Goal: Task Accomplishment & Management: Complete application form

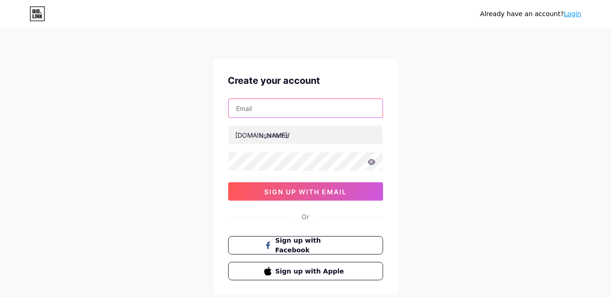
click at [292, 105] on input "text" at bounding box center [306, 108] width 154 height 18
type input "[EMAIL_ADDRESS][DOMAIN_NAME]"
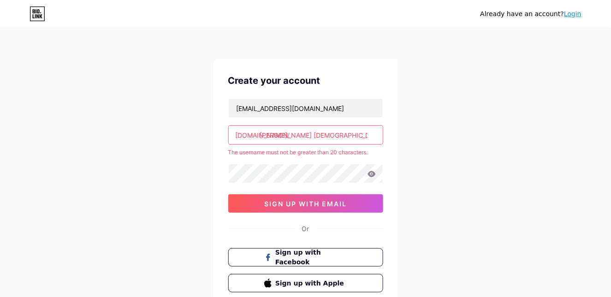
click at [368, 136] on input "[PERSON_NAME] [DEMOGRAPHIC_DATA] [DEMOGRAPHIC_DATA]" at bounding box center [306, 135] width 154 height 18
type input "m"
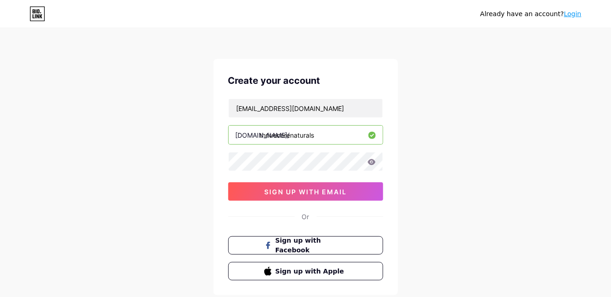
type input "thrivecorenaturals"
click at [368, 163] on icon at bounding box center [372, 162] width 8 height 6
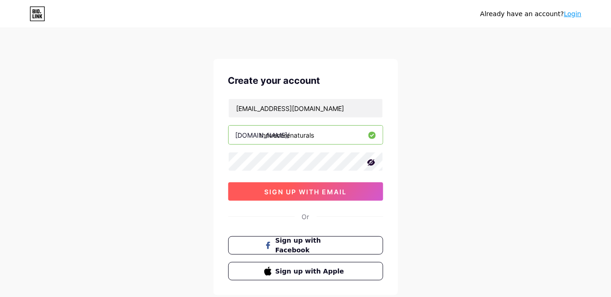
click at [310, 191] on span "sign up with email" at bounding box center [305, 192] width 83 height 8
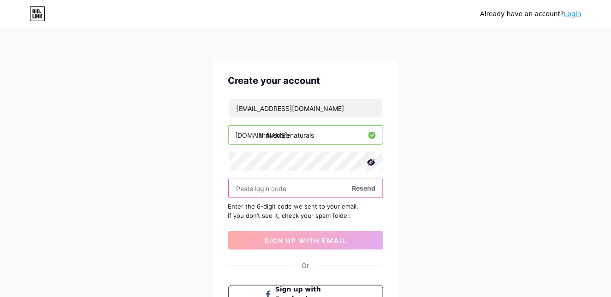
click at [271, 186] on input "text" at bounding box center [306, 188] width 154 height 18
paste input "664729"
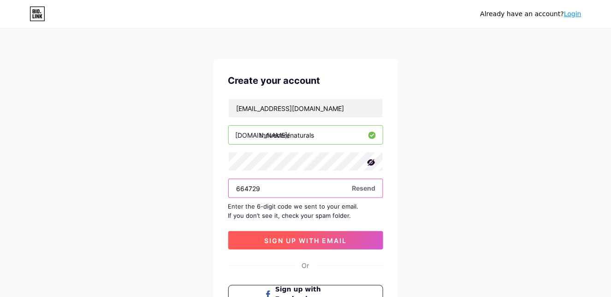
type input "664729"
click at [306, 241] on span "sign up with email" at bounding box center [305, 241] width 83 height 8
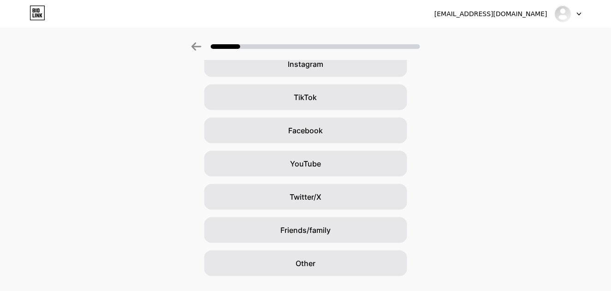
scroll to position [92, 0]
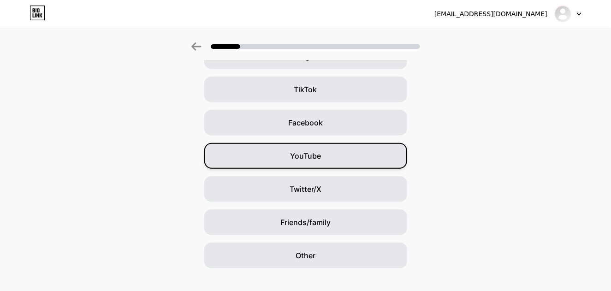
click at [321, 158] on span "YouTube" at bounding box center [305, 155] width 31 height 11
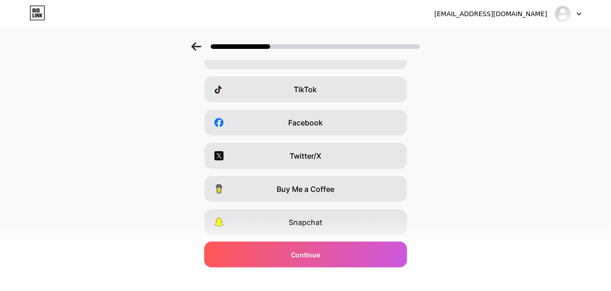
scroll to position [0, 0]
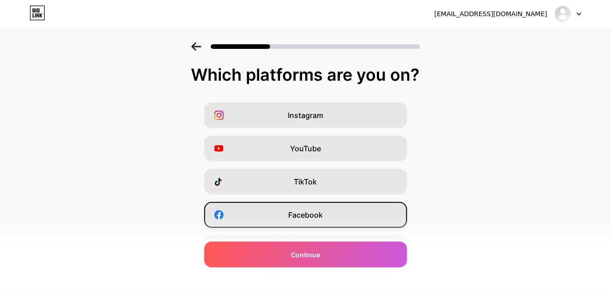
click at [312, 215] on span "Facebook" at bounding box center [305, 214] width 35 height 11
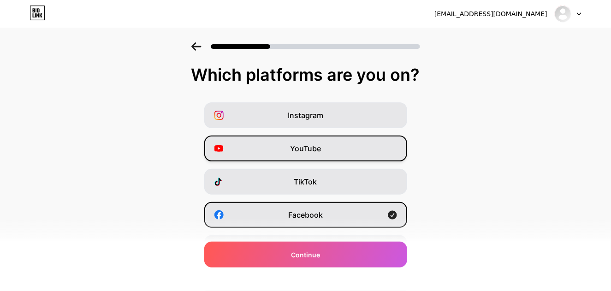
click at [318, 151] on span "YouTube" at bounding box center [305, 148] width 31 height 11
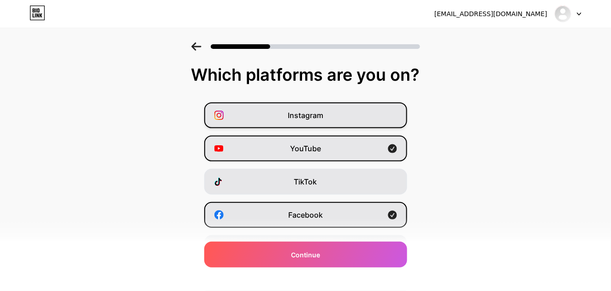
click at [327, 118] on div "Instagram" at bounding box center [305, 115] width 203 height 26
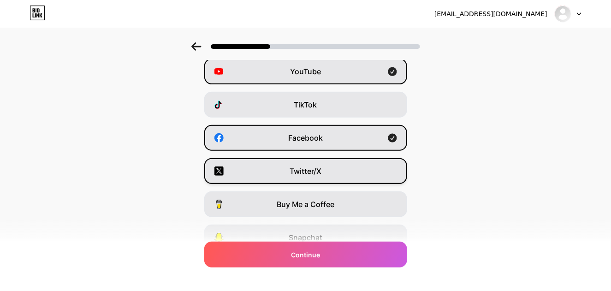
scroll to position [92, 0]
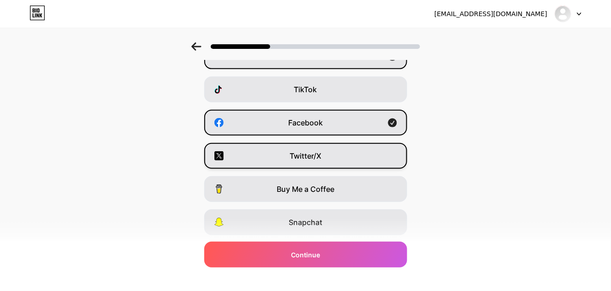
click at [320, 158] on span "Twitter/X" at bounding box center [306, 155] width 32 height 11
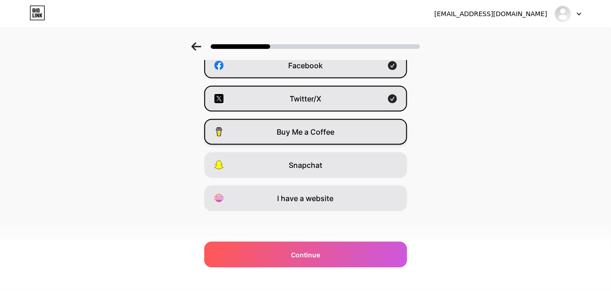
scroll to position [153, 0]
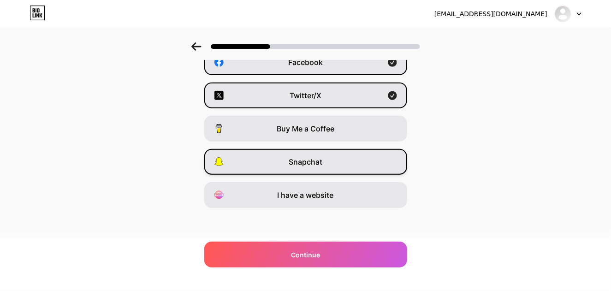
click at [322, 164] on span "Snapchat" at bounding box center [306, 161] width 34 height 11
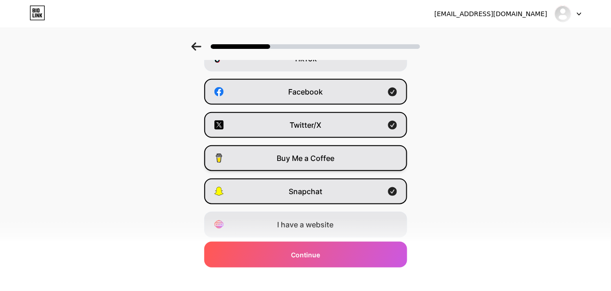
scroll to position [138, 0]
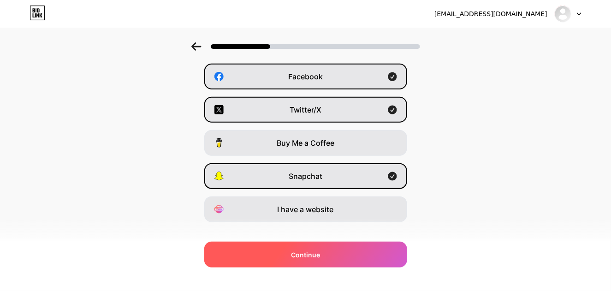
click at [316, 261] on div "Continue" at bounding box center [305, 255] width 203 height 26
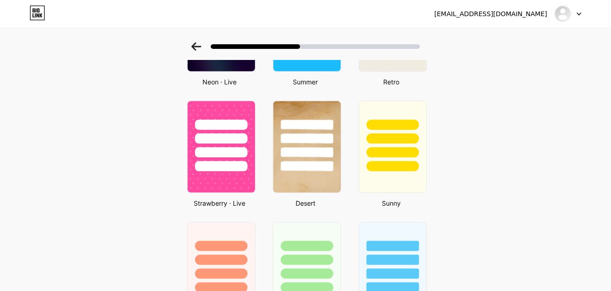
scroll to position [599, 0]
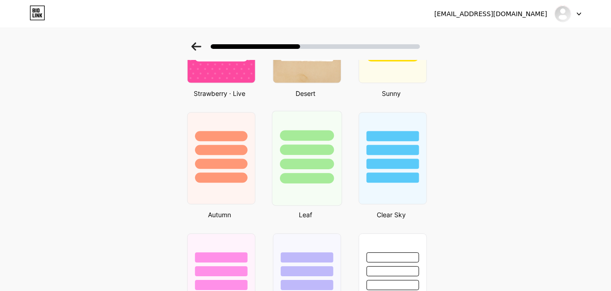
click at [314, 146] on div at bounding box center [307, 149] width 54 height 11
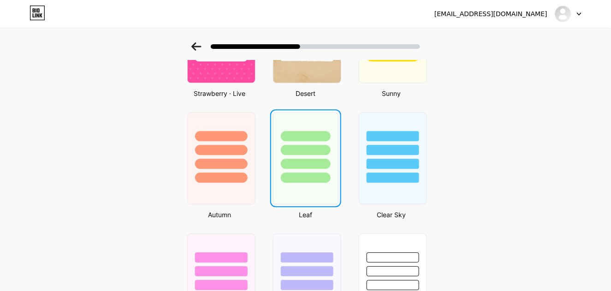
scroll to position [0, 0]
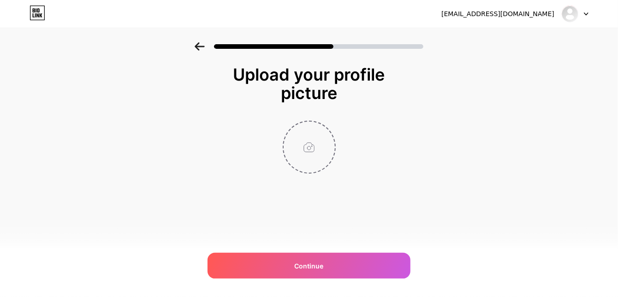
click at [317, 144] on input "file" at bounding box center [309, 147] width 51 height 51
type input "C:\fakepath\logo ThriveCore.png"
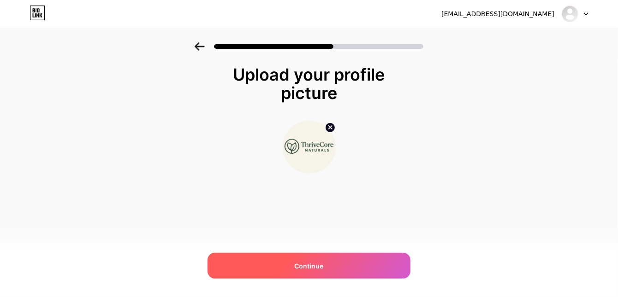
click at [308, 263] on span "Continue" at bounding box center [309, 266] width 29 height 10
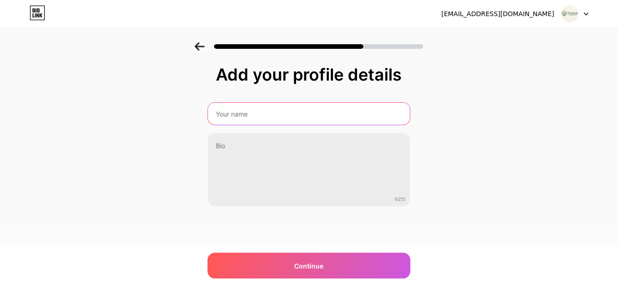
click at [257, 118] on input "text" at bounding box center [309, 114] width 202 height 22
click at [241, 113] on input "text" at bounding box center [309, 114] width 204 height 22
type input "ThriveCore Naturals"
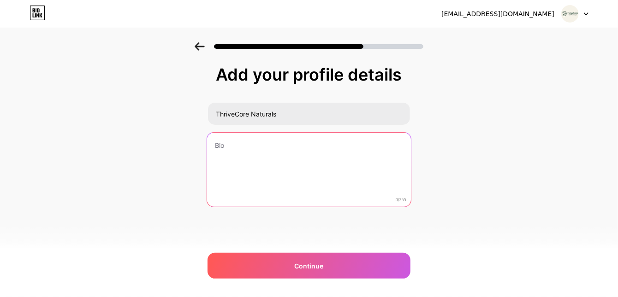
click at [273, 151] on textarea at bounding box center [309, 170] width 204 height 75
click at [277, 164] on textarea at bounding box center [309, 170] width 204 height 75
paste textarea "Join the ThriveCore journey—wellness, growth & natural living."
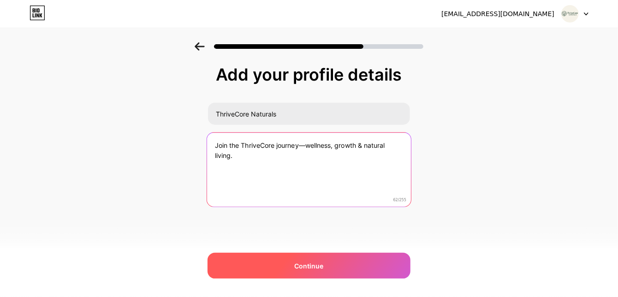
type textarea "Join the ThriveCore journey—wellness, growth & natural living."
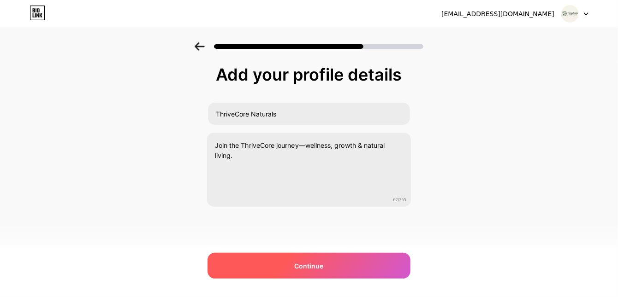
click at [304, 264] on span "Continue" at bounding box center [309, 266] width 29 height 10
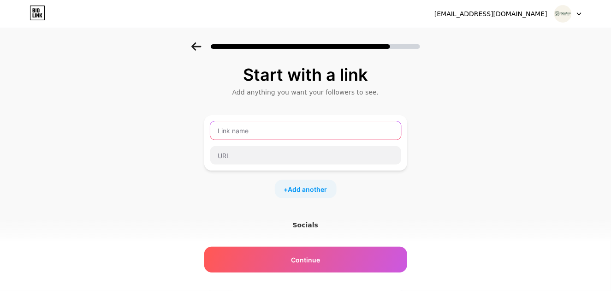
click at [228, 130] on input "text" at bounding box center [305, 130] width 191 height 18
paste input "Boost Energy & Metabolism Naturally with Mitolyn"
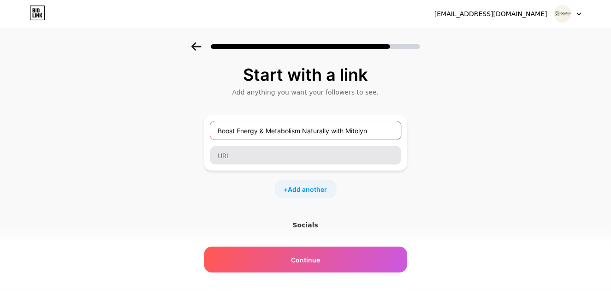
type input "Boost Energy & Metabolism Naturally with Mitolyn"
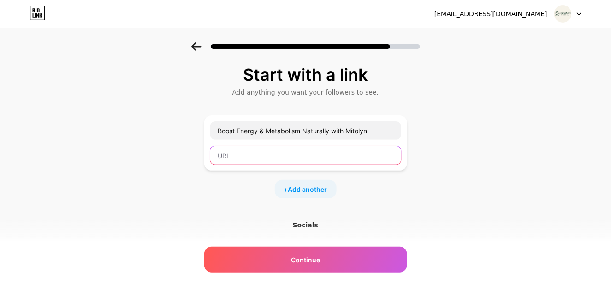
click at [266, 154] on input "text" at bounding box center [305, 155] width 191 height 18
paste input "[URL][DOMAIN_NAME]"
type input "[URL][DOMAIN_NAME]"
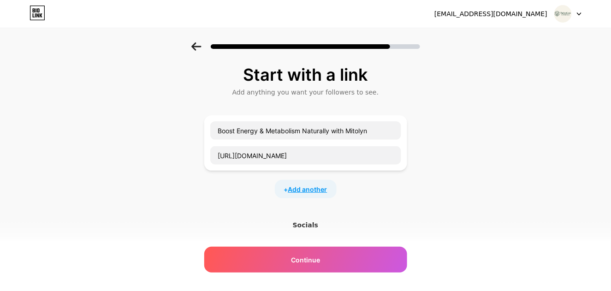
click at [305, 187] on span "Add another" at bounding box center [307, 189] width 39 height 10
click at [243, 194] on input "text" at bounding box center [305, 195] width 191 height 18
paste input "Restore Flexibility Naturally – Joint Health Support"
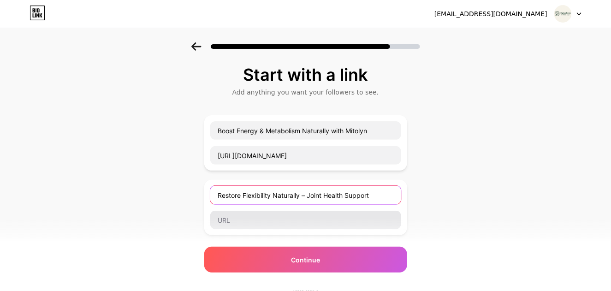
type input "Restore Flexibility Naturally – Joint Health Support"
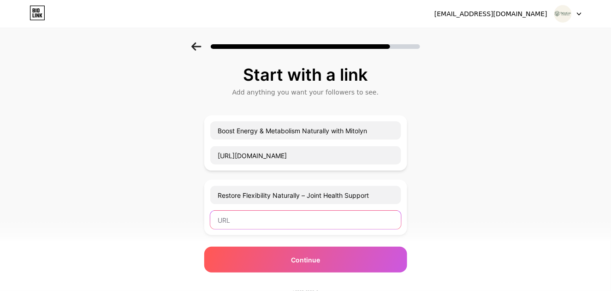
click at [253, 222] on input "text" at bounding box center [305, 220] width 191 height 18
paste input "[URL][DOMAIN_NAME]"
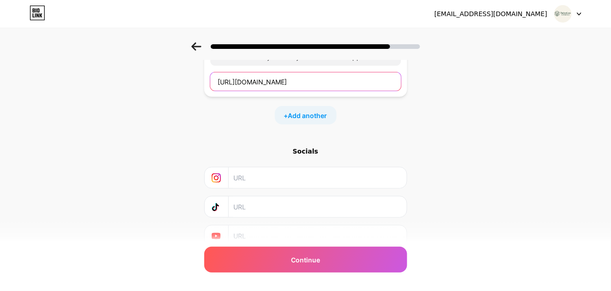
scroll to position [46, 0]
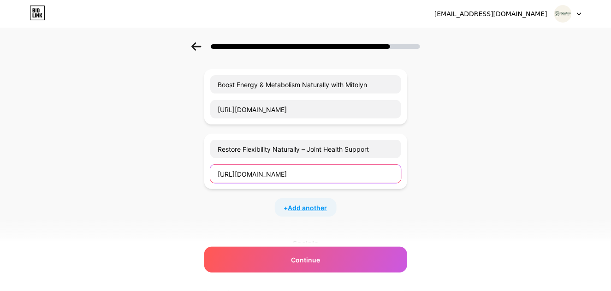
type input "[URL][DOMAIN_NAME]"
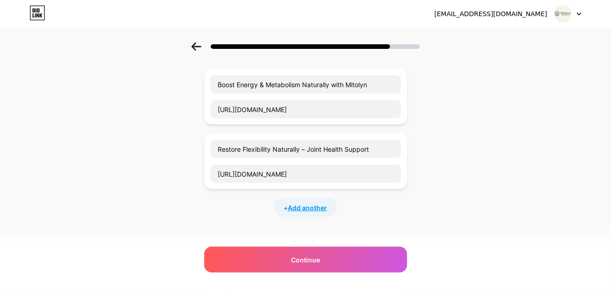
click at [308, 208] on span "Add another" at bounding box center [307, 208] width 39 height 10
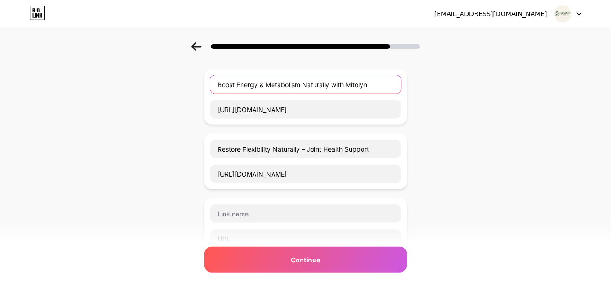
click at [388, 84] on input "Boost Energy & Metabolism Naturally with Mitolyn" at bounding box center [305, 84] width 191 height 18
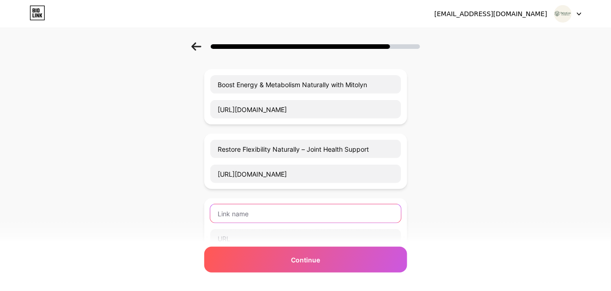
click at [275, 217] on input "text" at bounding box center [305, 213] width 191 height 18
paste input "Smile Brighter with This Oral Health Secret"
type input "Smile Brighter with This Oral Health Secret"
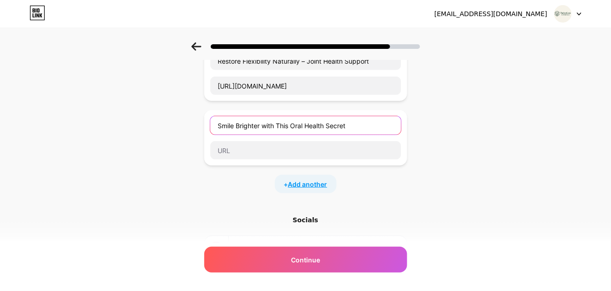
scroll to position [138, 0]
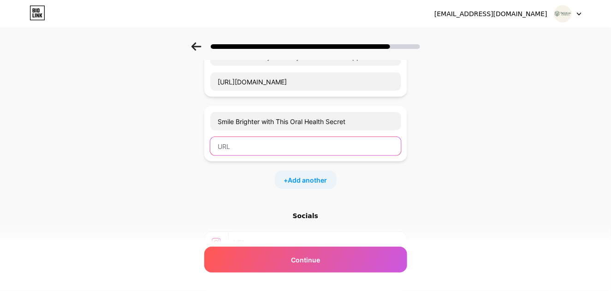
click at [297, 150] on input "text" at bounding box center [305, 146] width 191 height 18
paste input "[URL][DOMAIN_NAME]"
type input "[URL][DOMAIN_NAME]"
click at [302, 177] on span "Add another" at bounding box center [307, 180] width 39 height 10
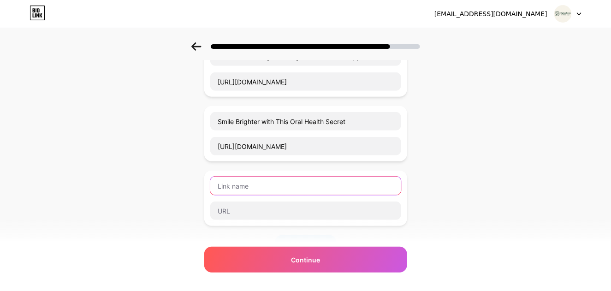
click at [256, 178] on input "text" at bounding box center [305, 186] width 191 height 18
paste input "Boost Metabolism & Burn [MEDICAL_DATA] Fast"
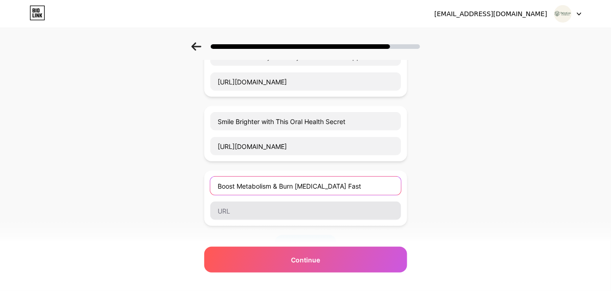
type input "Boost Metabolism & Burn [MEDICAL_DATA] Fast"
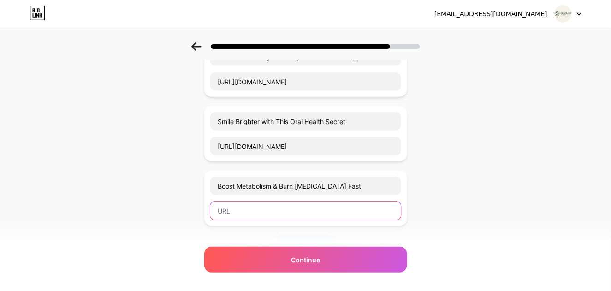
click at [247, 208] on input "text" at bounding box center [305, 211] width 191 height 18
paste input "[URL][DOMAIN_NAME]"
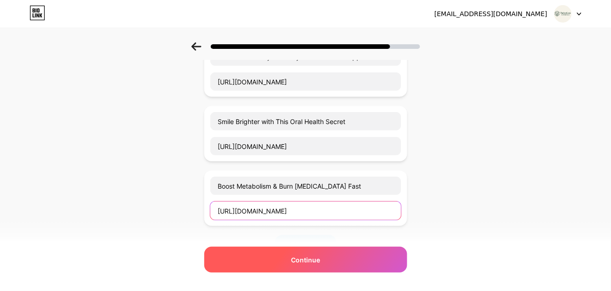
type input "[URL][DOMAIN_NAME]"
click at [310, 262] on span "Continue" at bounding box center [305, 260] width 29 height 10
click at [308, 256] on span "Continue" at bounding box center [305, 260] width 29 height 10
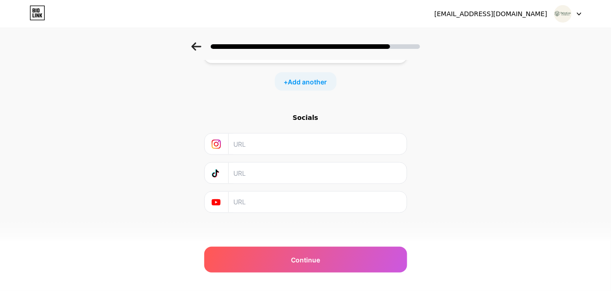
scroll to position [303, 0]
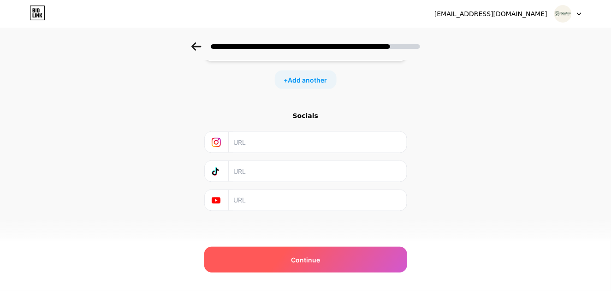
click at [304, 261] on span "Continue" at bounding box center [305, 260] width 29 height 10
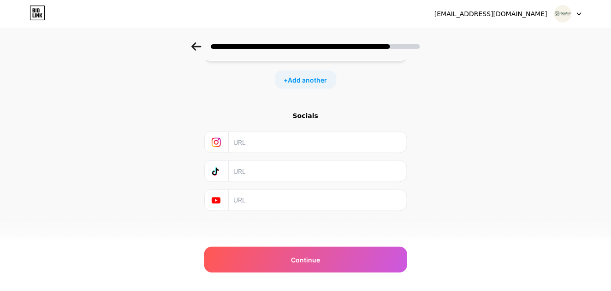
click at [250, 142] on input "text" at bounding box center [316, 142] width 167 height 21
click at [313, 114] on div "Socials" at bounding box center [305, 115] width 203 height 9
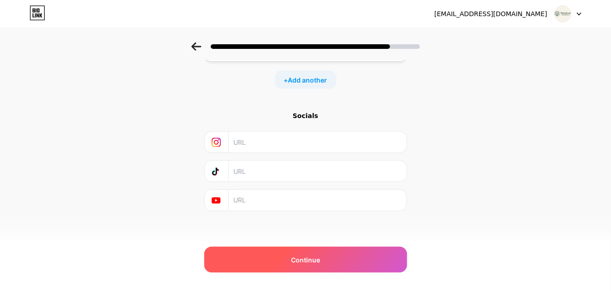
click at [311, 272] on div "Continue" at bounding box center [305, 260] width 203 height 26
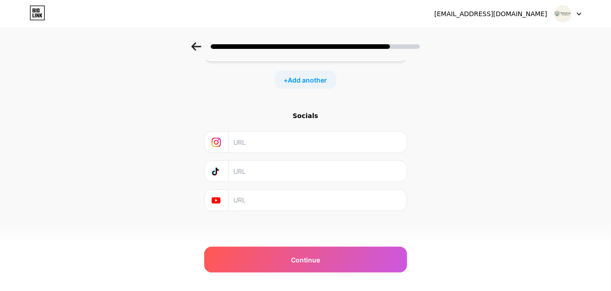
click at [408, 45] on div at bounding box center [315, 46] width 209 height 5
click at [252, 140] on input "text" at bounding box center [316, 142] width 167 height 21
click at [258, 169] on input "text" at bounding box center [316, 171] width 167 height 21
click at [267, 197] on input "text" at bounding box center [316, 200] width 167 height 21
click at [305, 113] on div "Socials" at bounding box center [305, 115] width 203 height 9
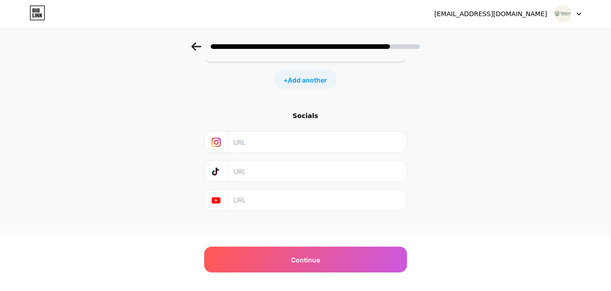
click at [259, 198] on input "text" at bounding box center [316, 200] width 167 height 21
click at [246, 142] on input "text" at bounding box center [316, 142] width 167 height 21
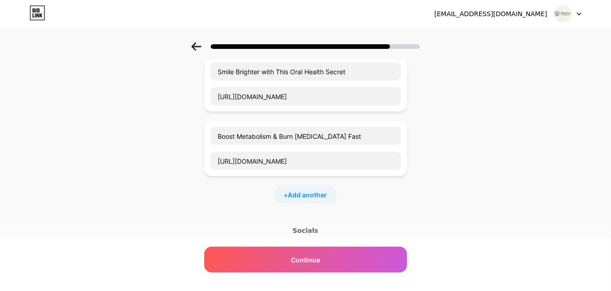
scroll to position [72, 0]
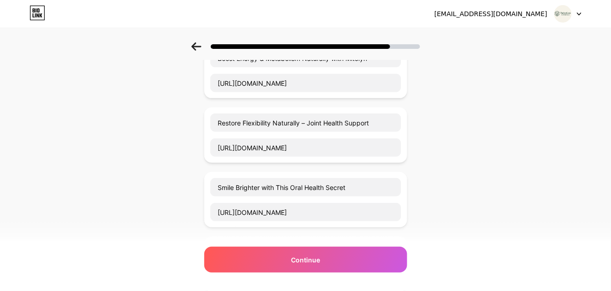
click at [578, 13] on icon at bounding box center [579, 14] width 4 height 2
click at [372, 26] on div "[EMAIL_ADDRESS][DOMAIN_NAME] Logout" at bounding box center [305, 14] width 611 height 28
click at [37, 14] on icon at bounding box center [37, 15] width 2 height 4
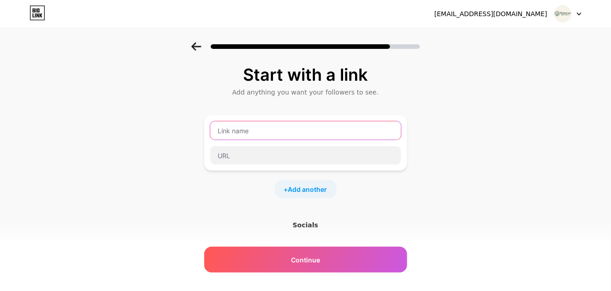
click at [248, 132] on input "text" at bounding box center [305, 130] width 191 height 18
paste input "Boost Energy & Metabolism Naturally with Mitolyn"
type input "Boost Energy & Metabolism Naturally with Mitolyn"
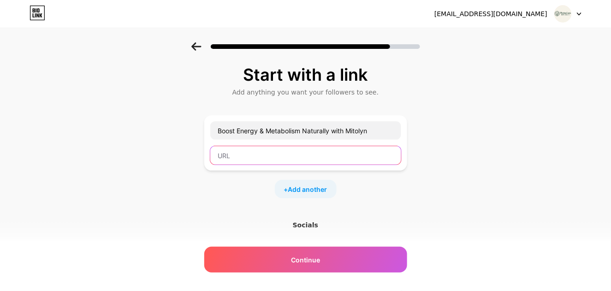
click at [264, 155] on input "text" at bounding box center [305, 155] width 191 height 18
paste input "[URL][DOMAIN_NAME]"
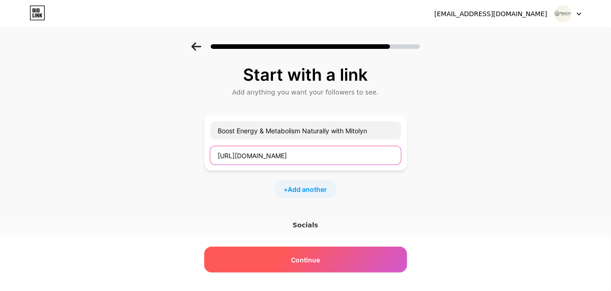
type input "[URL][DOMAIN_NAME]"
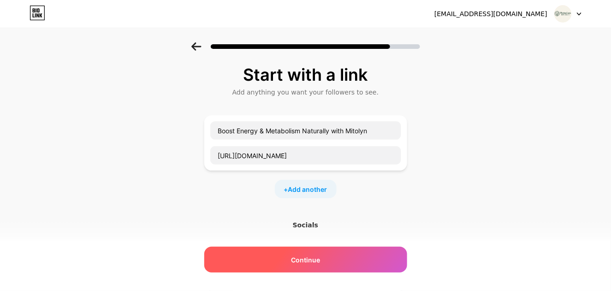
click at [315, 261] on span "Continue" at bounding box center [305, 260] width 29 height 10
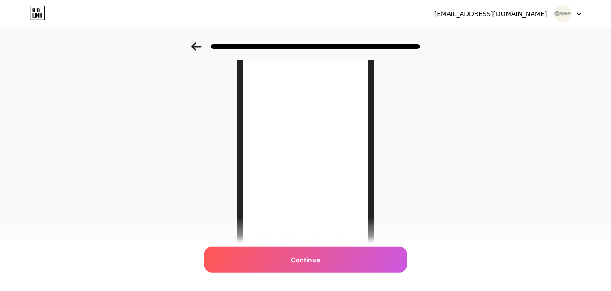
scroll to position [92, 0]
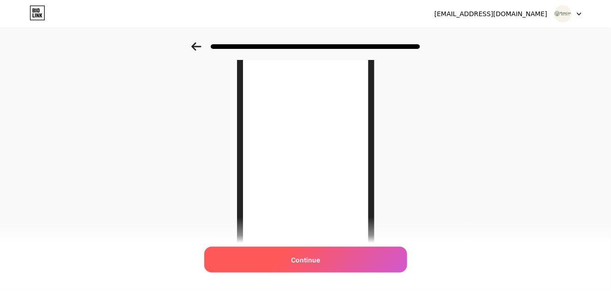
click at [309, 262] on span "Continue" at bounding box center [305, 260] width 29 height 10
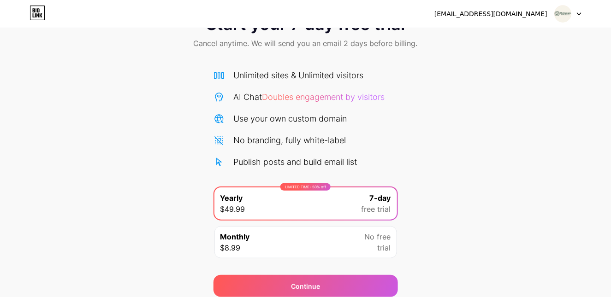
scroll to position [72, 0]
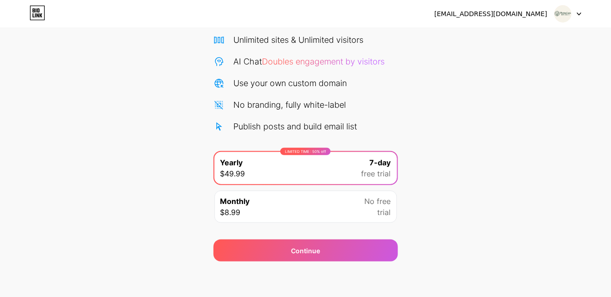
click at [197, 123] on div "Start your 7 day free trial Cancel anytime. We will send you an email 2 days be…" at bounding box center [305, 116] width 611 height 292
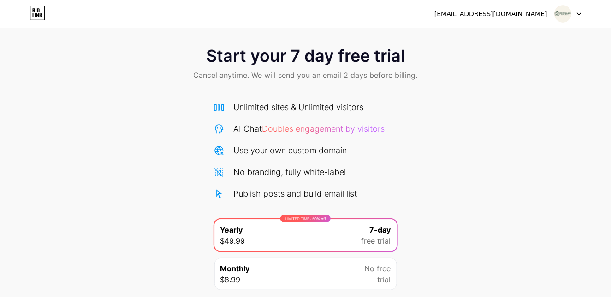
scroll to position [0, 0]
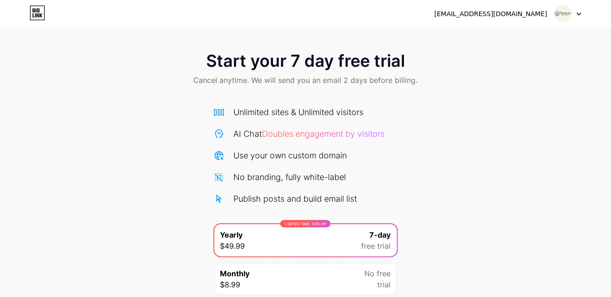
drag, startPoint x: 412, startPoint y: 54, endPoint x: 173, endPoint y: 60, distance: 239.4
click at [181, 61] on div "Start your 7 day free trial Cancel anytime. We will send you an email 2 days be…" at bounding box center [305, 69] width 611 height 54
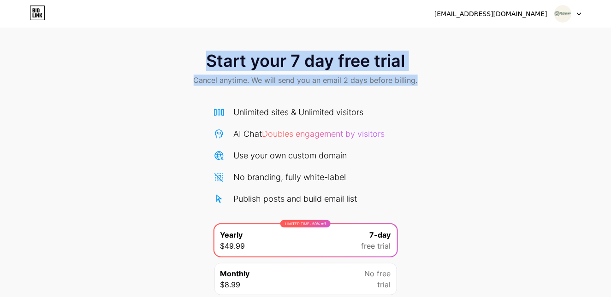
drag, startPoint x: 201, startPoint y: 62, endPoint x: 419, endPoint y: 63, distance: 218.6
click at [419, 63] on div "Start your 7 day free trial Cancel anytime. We will send you an email 2 days be…" at bounding box center [305, 69] width 611 height 54
copy div "Start your 7 day free trial Cancel anytime. We will send you an email 2 days be…"
click at [421, 82] on div "Start your 7 day free trial Cancel anytime. We will send you an email 2 days be…" at bounding box center [305, 69] width 611 height 54
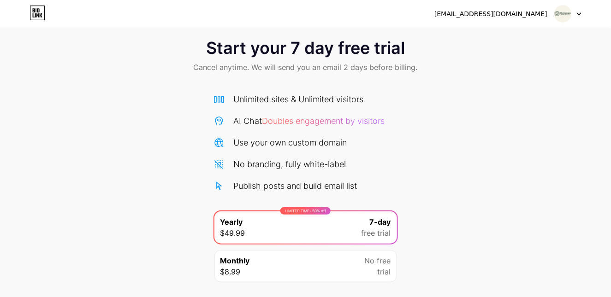
scroll to position [72, 0]
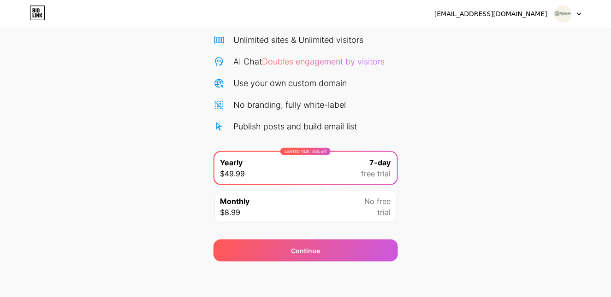
click at [139, 96] on div "Start your 7 day free trial Cancel anytime. We will send you an email 2 days be…" at bounding box center [305, 116] width 611 height 292
click at [33, 8] on icon at bounding box center [38, 13] width 16 height 15
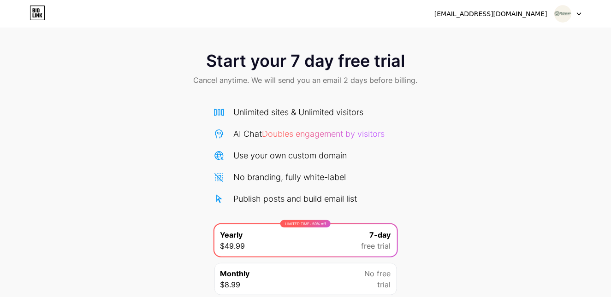
click at [36, 8] on icon at bounding box center [36, 10] width 1 height 4
click at [538, 16] on div "[EMAIL_ADDRESS][DOMAIN_NAME]" at bounding box center [490, 14] width 113 height 10
click at [577, 12] on div at bounding box center [568, 14] width 27 height 17
click at [485, 71] on div "Start your 7 day free trial Cancel anytime. We will send you an email 2 days be…" at bounding box center [305, 69] width 611 height 54
click at [38, 16] on icon at bounding box center [37, 15] width 2 height 4
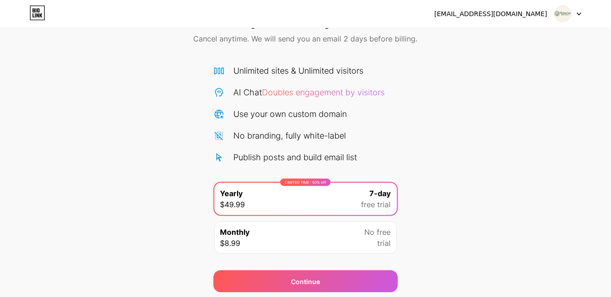
scroll to position [27, 0]
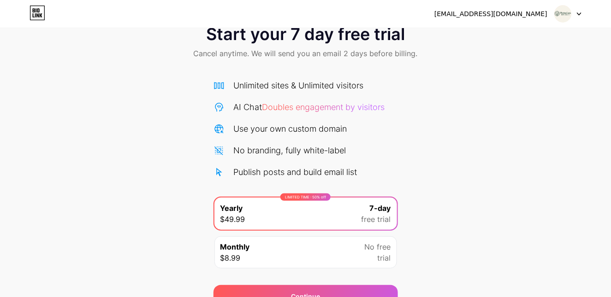
click at [293, 203] on div "LIMITED TIME : 50% off Yearly $49.99 7-day free trial" at bounding box center [305, 214] width 183 height 32
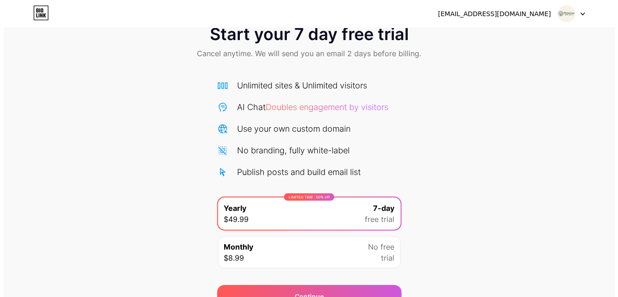
scroll to position [72, 0]
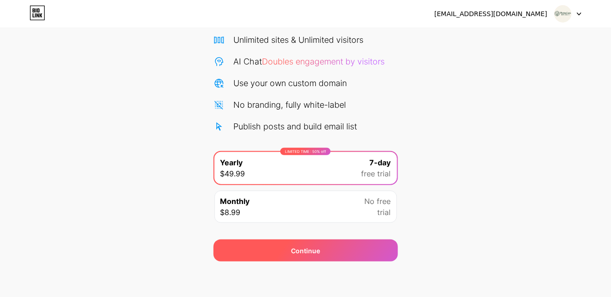
click at [307, 248] on div "Continue" at bounding box center [305, 251] width 29 height 10
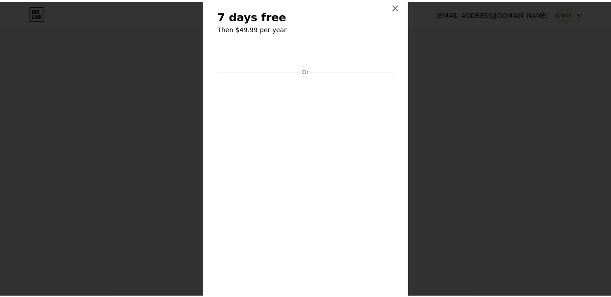
scroll to position [0, 0]
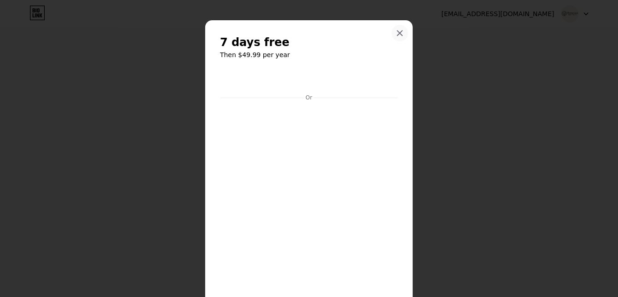
click at [397, 32] on icon at bounding box center [399, 33] width 5 height 5
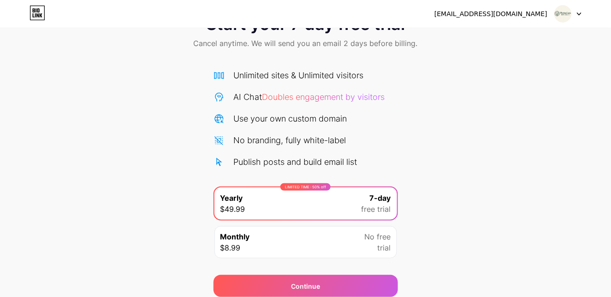
scroll to position [72, 0]
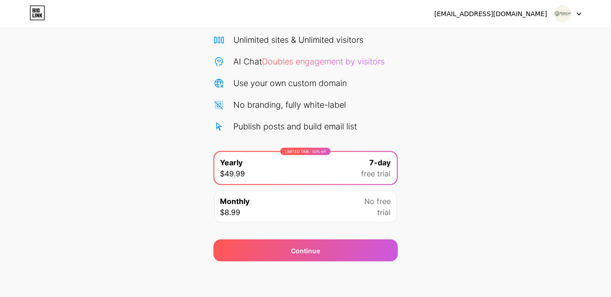
click at [383, 204] on span "No free" at bounding box center [378, 201] width 26 height 11
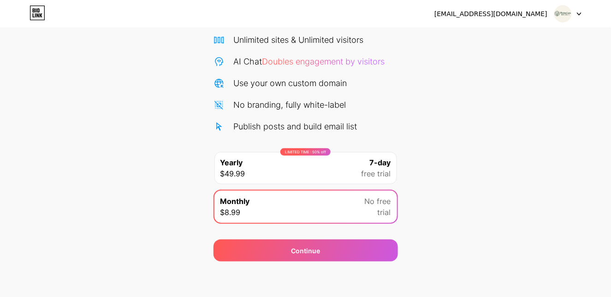
click at [320, 166] on div "LIMITED TIME : 50% off Yearly $49.99 7-day free trial" at bounding box center [305, 168] width 183 height 32
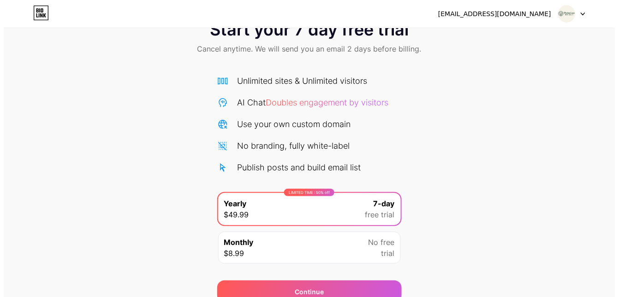
scroll to position [46, 0]
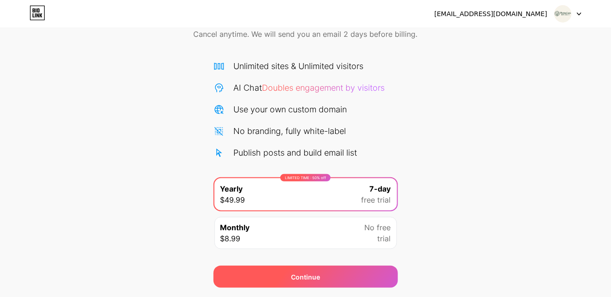
click at [304, 276] on div "Continue" at bounding box center [305, 278] width 29 height 10
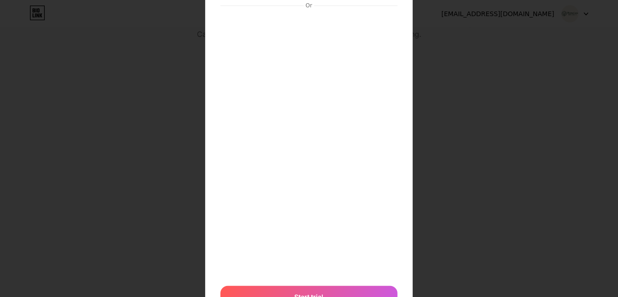
scroll to position [138, 0]
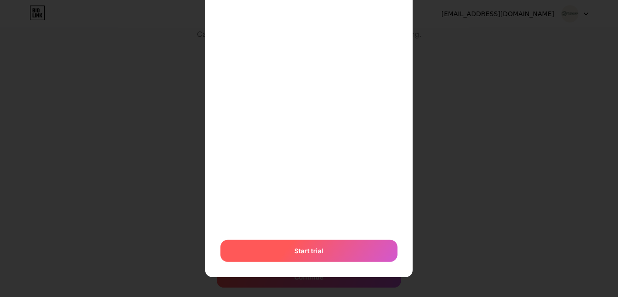
click at [312, 250] on span "Start trial" at bounding box center [309, 251] width 29 height 10
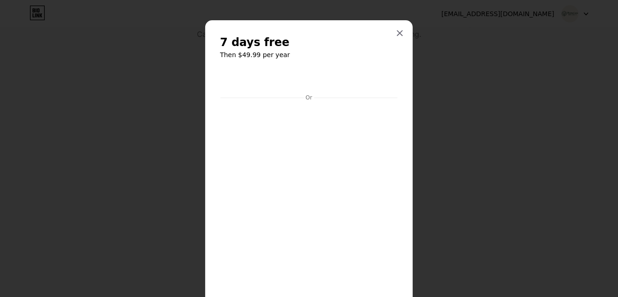
scroll to position [0, 0]
click at [397, 33] on icon at bounding box center [399, 33] width 7 height 7
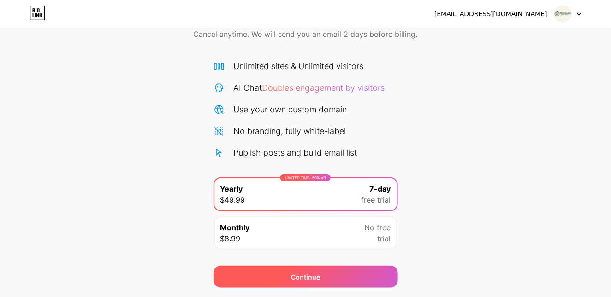
click at [306, 274] on div "Continue" at bounding box center [305, 278] width 29 height 10
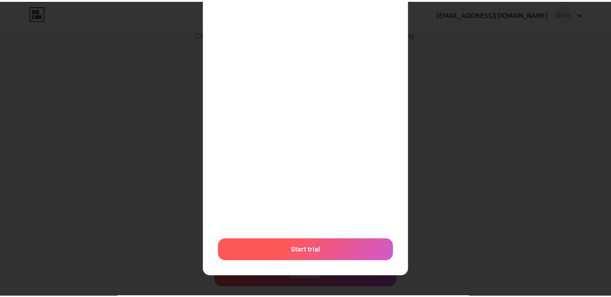
scroll to position [138, 0]
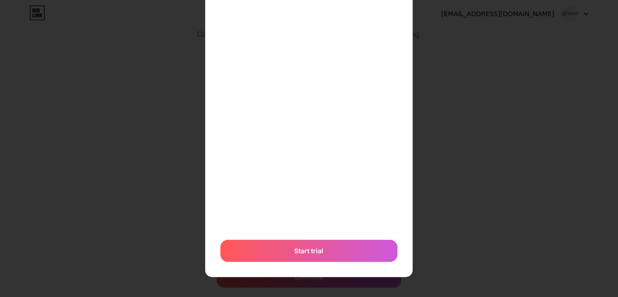
click at [494, 36] on div at bounding box center [309, 10] width 618 height 297
